Goal: Task Accomplishment & Management: Use online tool/utility

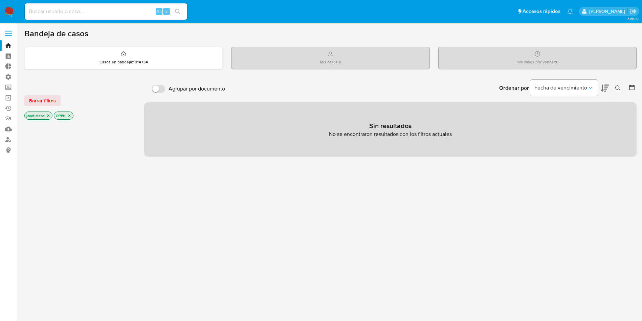
click at [1, 30] on label at bounding box center [8, 33] width 17 height 14
click at [0, 0] on input "checkbox" at bounding box center [0, 0] width 0 height 0
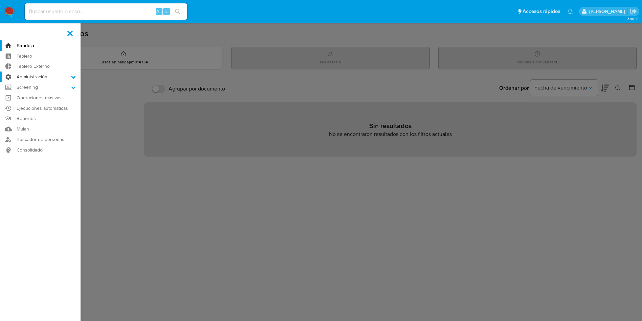
click at [41, 79] on label "Administración" at bounding box center [40, 76] width 81 height 10
click at [0, 0] on input "Administración" at bounding box center [0, 0] width 0 height 0
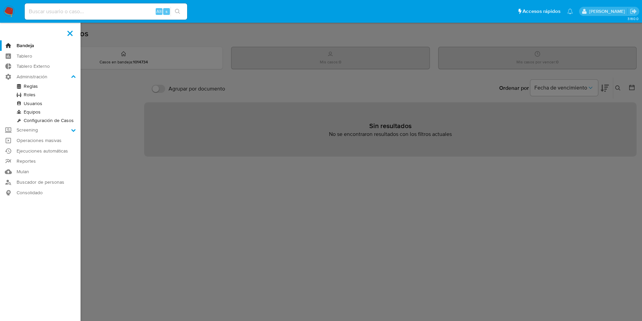
click at [36, 87] on link "Reglas" at bounding box center [40, 86] width 81 height 8
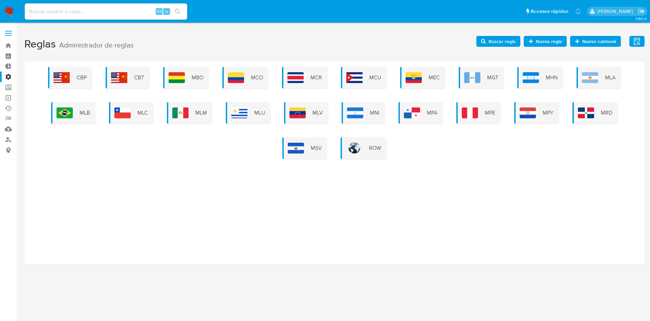
click at [269, 71] on div "CBP CBT MBO MCO MCR MCU MEC MGT MHN MLA MLB MLC MLM MLU MLV MNI MPA MPE MPY MRD…" at bounding box center [334, 113] width 609 height 92
click at [258, 74] on span "MCO" at bounding box center [257, 77] width 12 height 7
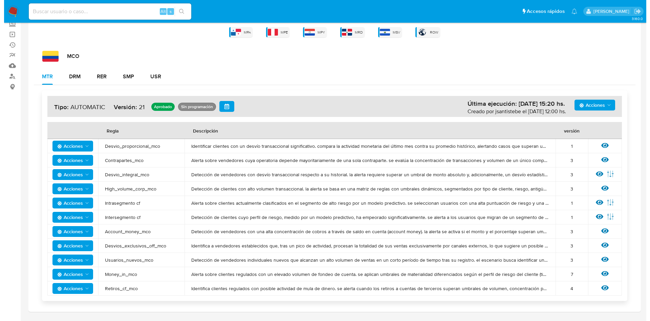
scroll to position [83, 0]
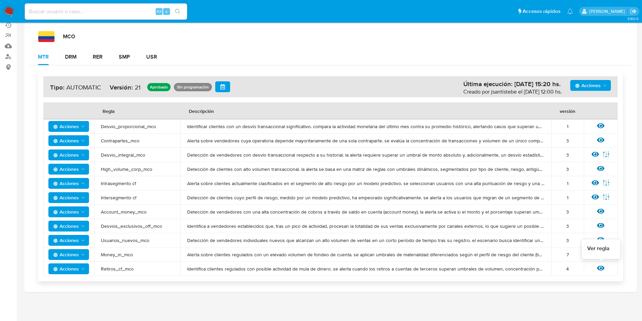
click at [597, 267] on icon at bounding box center [600, 267] width 7 height 7
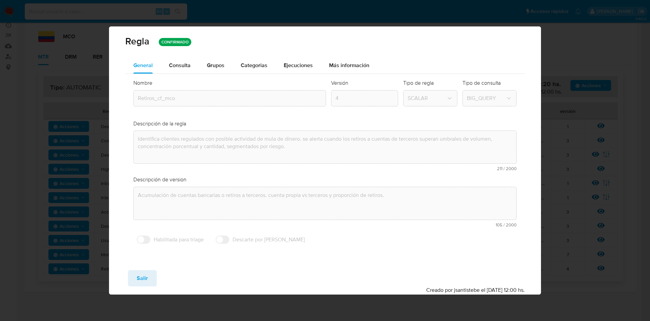
click at [183, 68] on span "Consulta" at bounding box center [180, 65] width 22 height 8
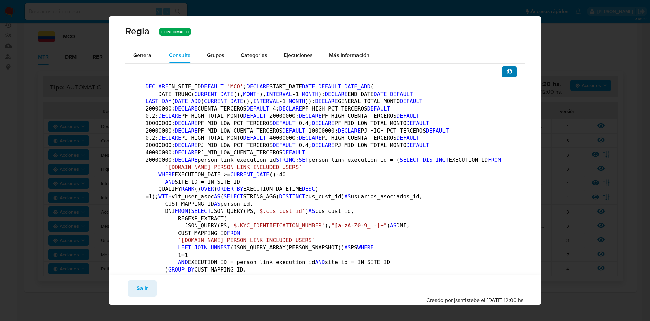
click at [506, 71] on button "button" at bounding box center [509, 71] width 15 height 11
click at [144, 288] on span "Salir" at bounding box center [142, 288] width 11 height 15
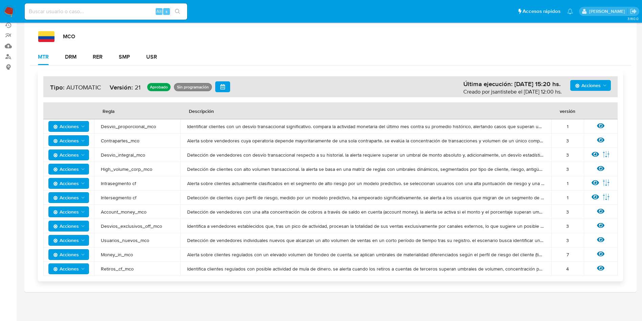
click at [605, 139] on div "Ver regla" at bounding box center [601, 140] width 20 height 9
click at [596, 141] on div "Ver regla" at bounding box center [601, 140] width 20 height 9
click at [605, 141] on div "Ver regla" at bounding box center [601, 140] width 20 height 9
click at [605, 142] on div "Ver regla" at bounding box center [601, 140] width 20 height 9
click at [601, 140] on icon at bounding box center [600, 139] width 7 height 5
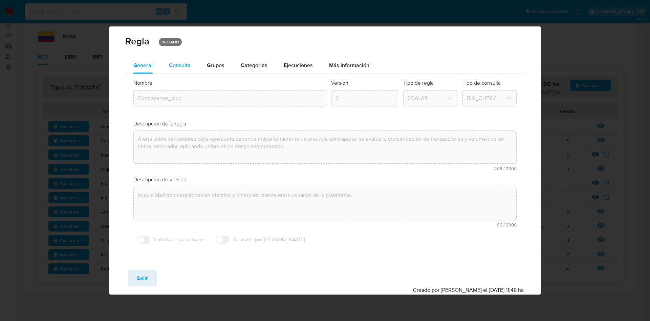
click at [182, 69] on div "Consulta" at bounding box center [180, 65] width 22 height 16
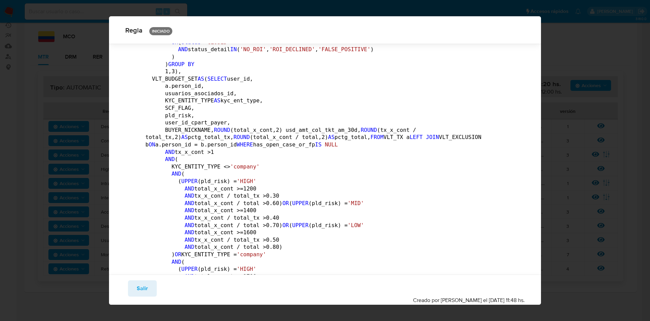
scroll to position [657, 0]
